Goal: Transaction & Acquisition: Purchase product/service

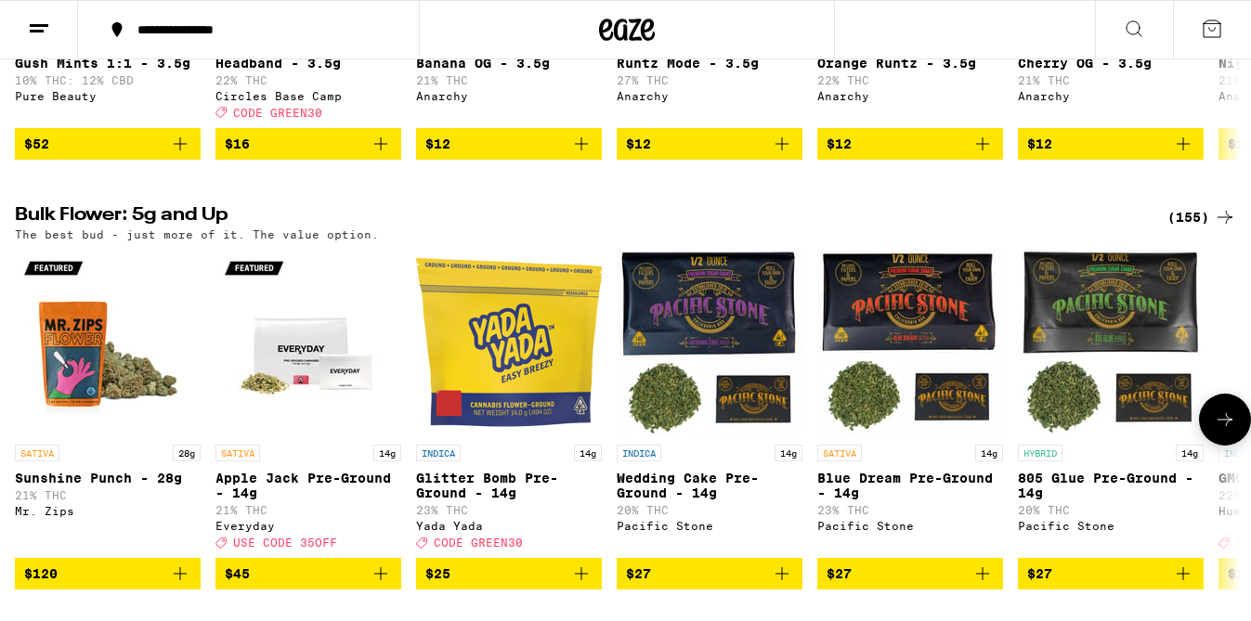
scroll to position [1786, 0]
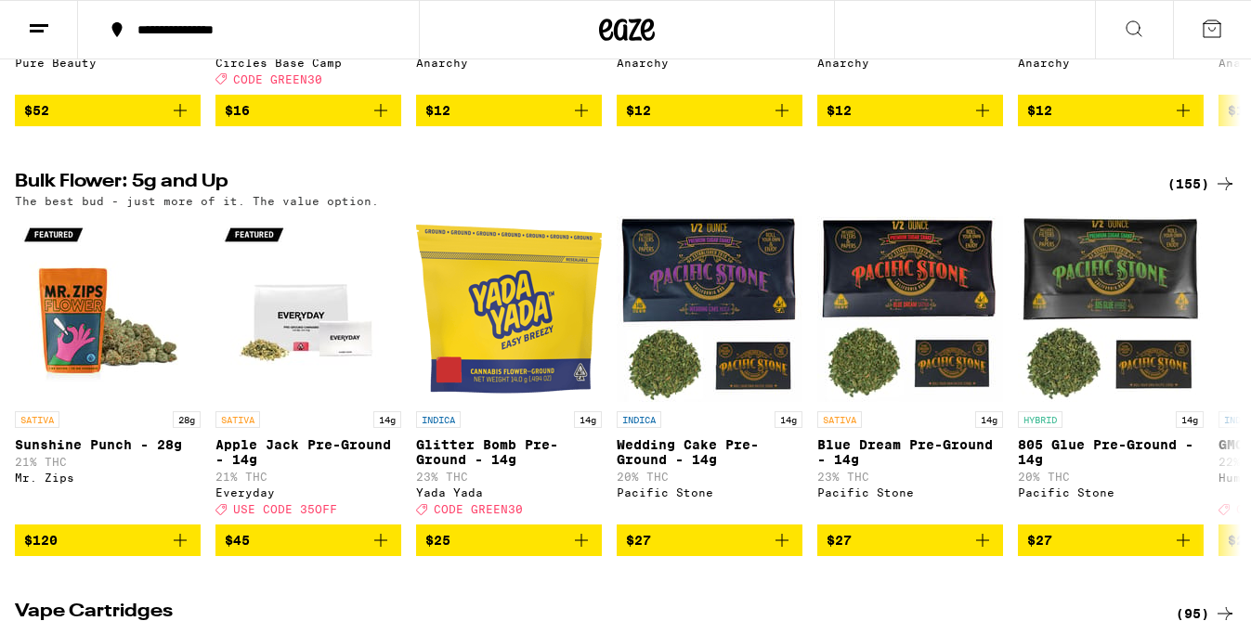
click at [1201, 195] on div "(155)" at bounding box center [1201, 184] width 69 height 22
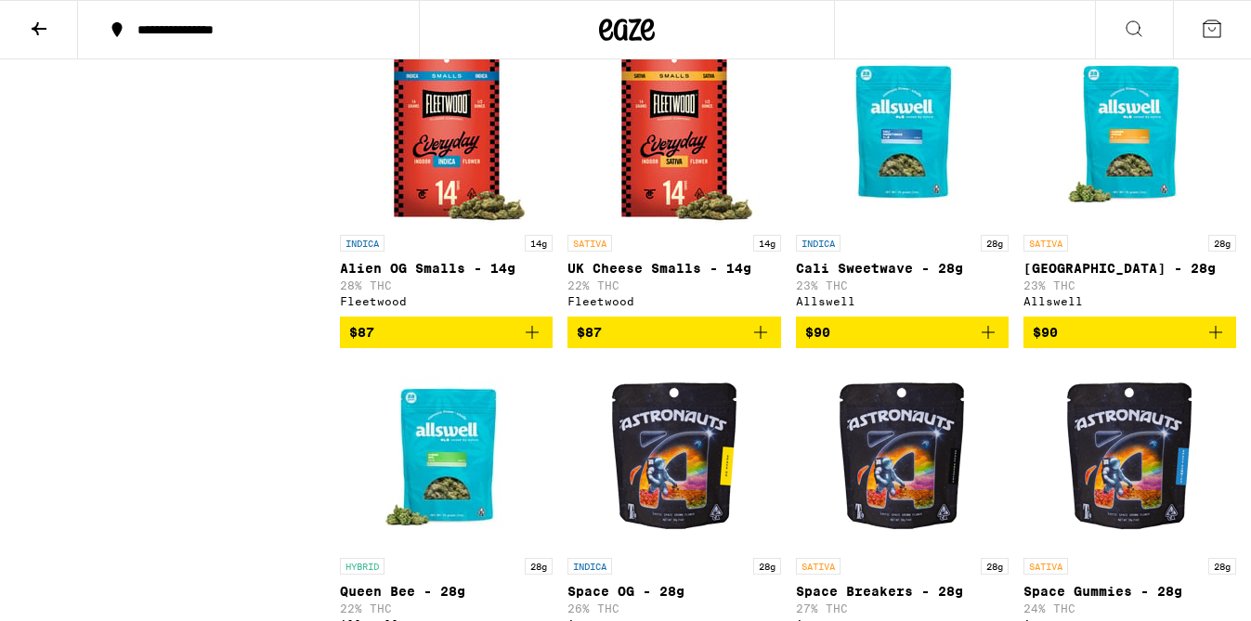
scroll to position [9364, 0]
